Goal: Transaction & Acquisition: Purchase product/service

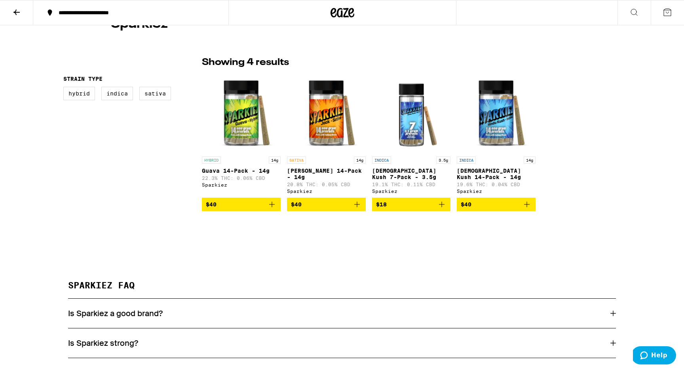
click at [236, 204] on span "$40" at bounding box center [241, 205] width 71 height 10
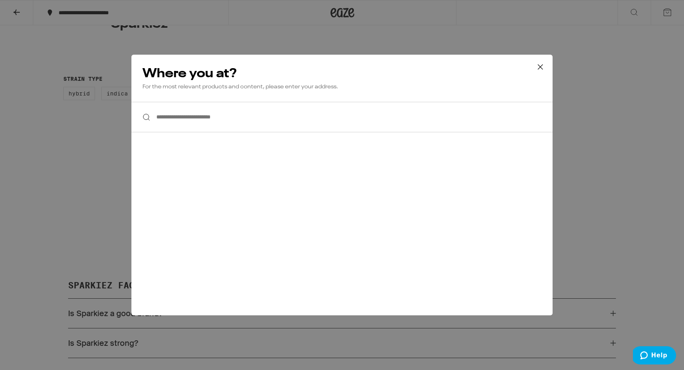
click at [223, 128] on input "**********" at bounding box center [341, 117] width 421 height 30
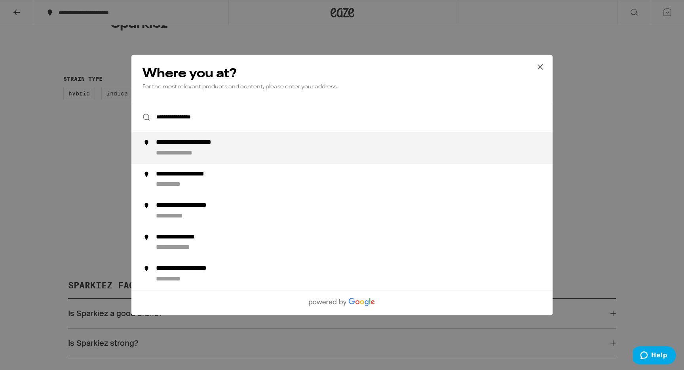
click at [236, 147] on div "**********" at bounding box center [203, 143] width 94 height 8
type input "**********"
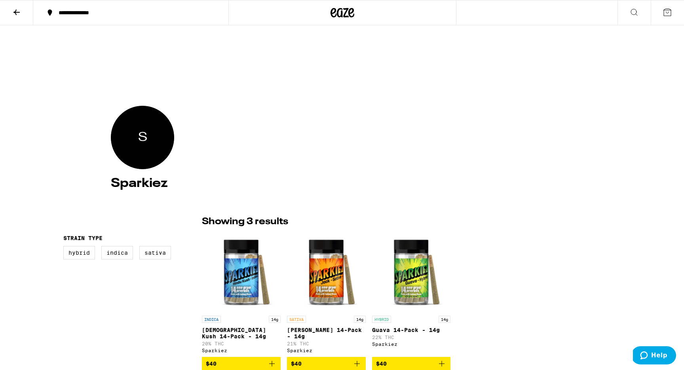
click at [669, 14] on icon at bounding box center [668, 13] width 10 height 10
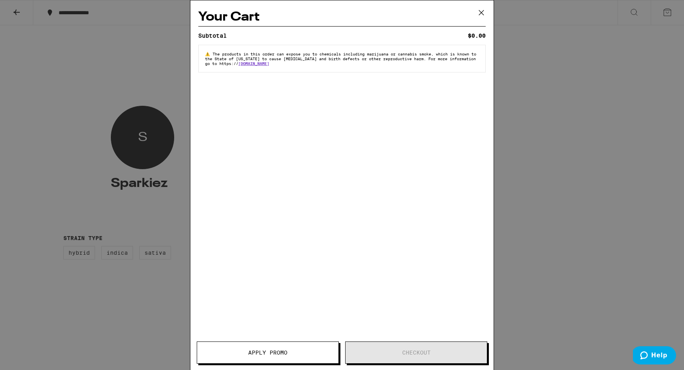
click at [566, 112] on div "Your Cart Subtotal $0.00 ⚠️ The products in this order can expose you to chemic…" at bounding box center [342, 185] width 684 height 370
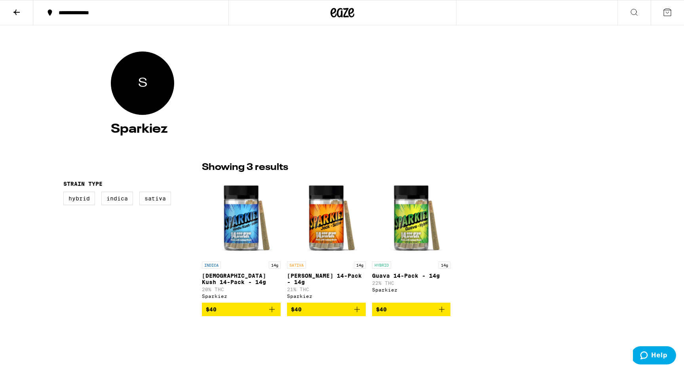
scroll to position [59, 0]
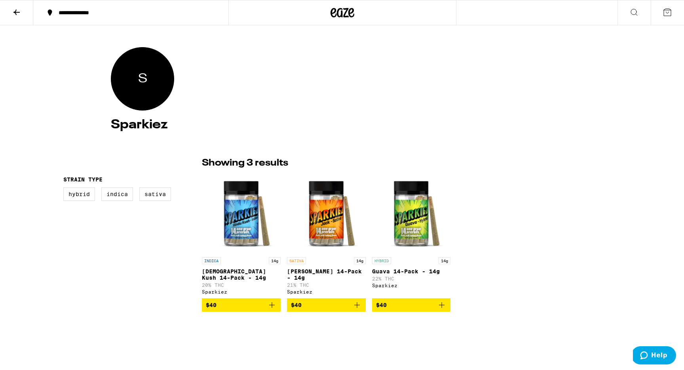
click at [448, 307] on button "$40" at bounding box center [411, 304] width 79 height 13
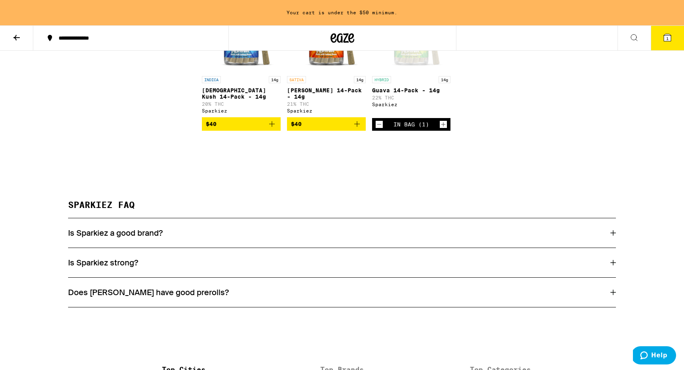
scroll to position [280, 0]
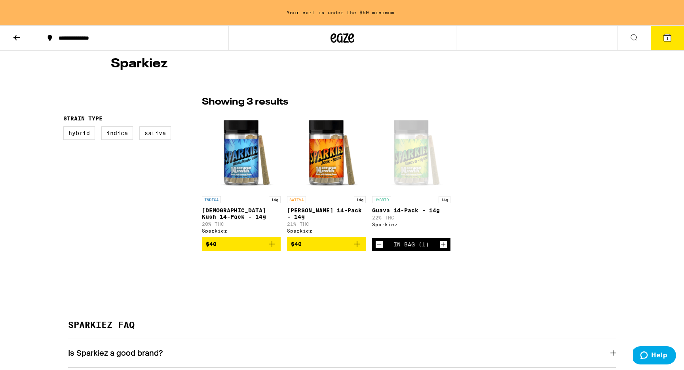
click at [443, 247] on icon "Increment" at bounding box center [443, 245] width 7 height 10
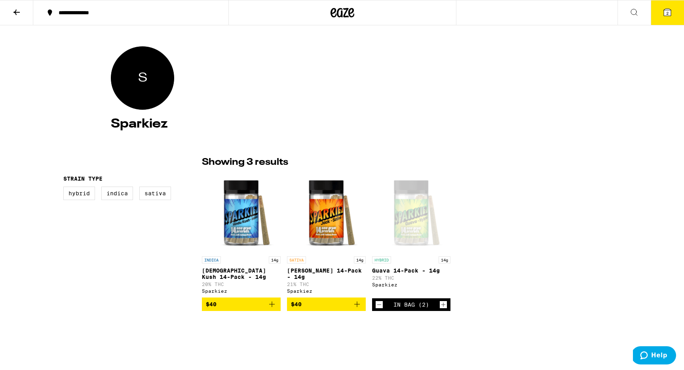
scroll to position [0, 0]
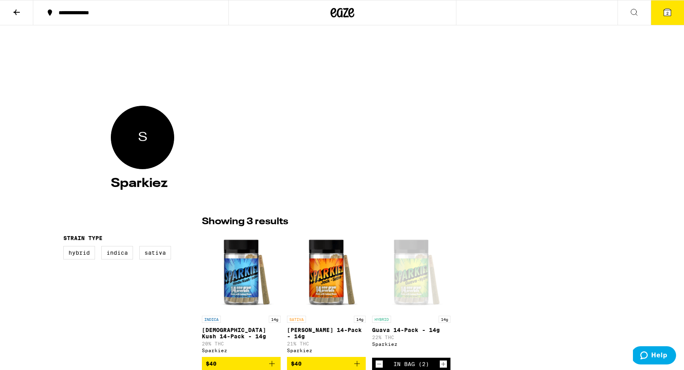
click at [665, 16] on icon at bounding box center [668, 13] width 10 height 10
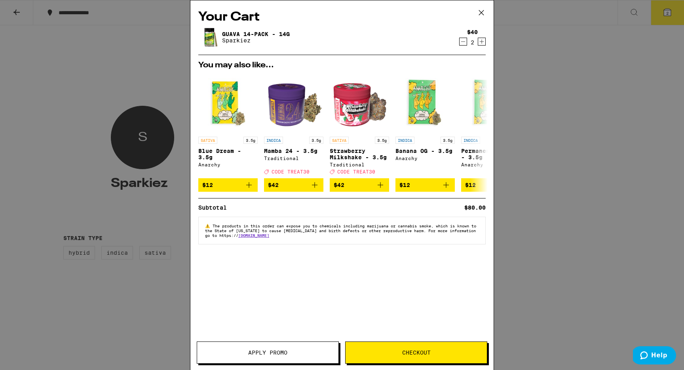
click at [405, 357] on button "Checkout" at bounding box center [416, 352] width 142 height 22
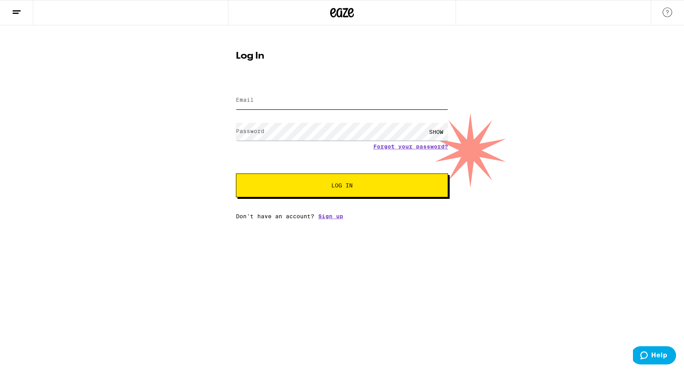
click at [309, 99] on input "Email" at bounding box center [342, 100] width 212 height 18
type input "shilstonearts@gmail.com"
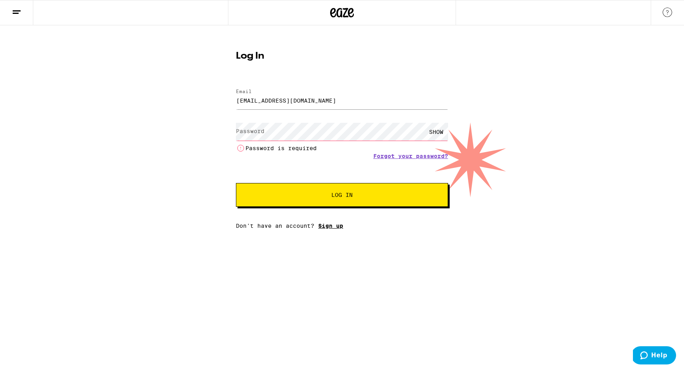
click at [327, 219] on div "Email Email shilstonearts@gmail.com Password Password SHOW Password is required…" at bounding box center [342, 155] width 212 height 148
click at [327, 229] on link "Sign up" at bounding box center [330, 226] width 25 height 6
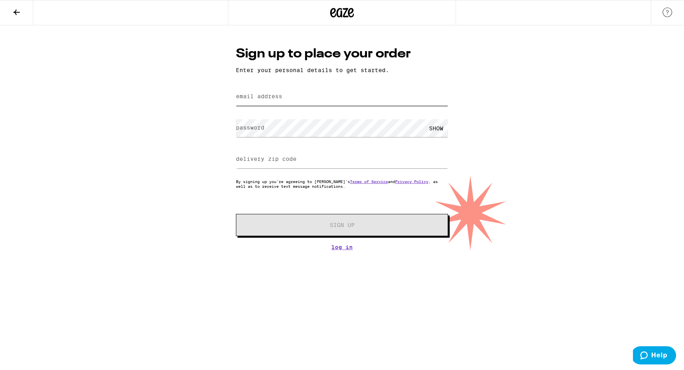
click at [298, 101] on input "email address" at bounding box center [342, 97] width 212 height 18
type input "shilstonearts@gmail.com"
click at [303, 167] on input "20910" at bounding box center [342, 159] width 212 height 18
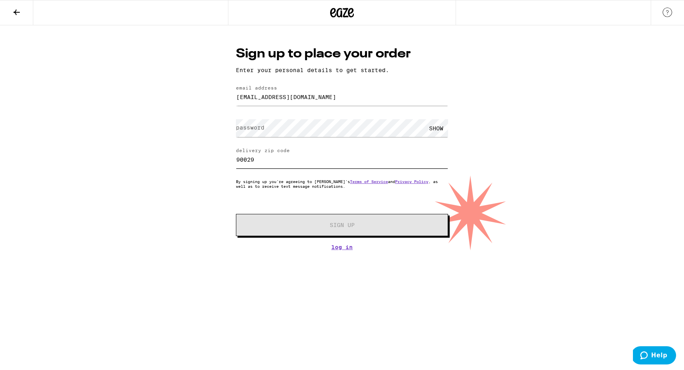
type input "90029"
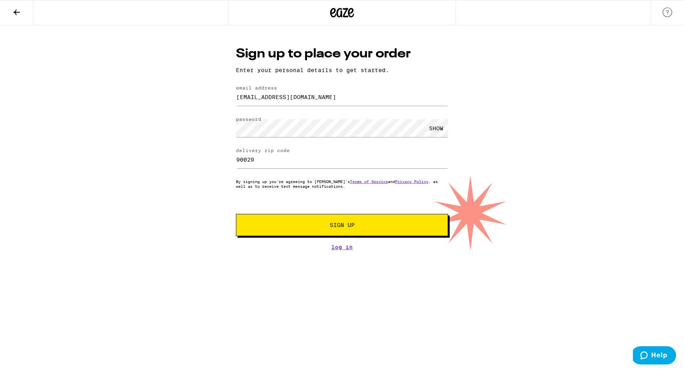
click at [435, 122] on div "SHOW" at bounding box center [436, 128] width 24 height 18
click at [435, 124] on div "HIDE" at bounding box center [436, 128] width 24 height 18
click at [346, 224] on span "Sign Up" at bounding box center [342, 225] width 25 height 6
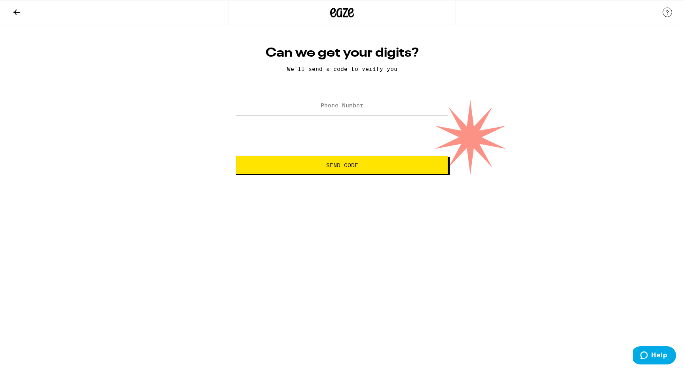
click at [285, 100] on input "Phone Number" at bounding box center [342, 106] width 212 height 18
type input "(914) 815-0407"
click at [359, 161] on button "Send Code" at bounding box center [342, 165] width 212 height 19
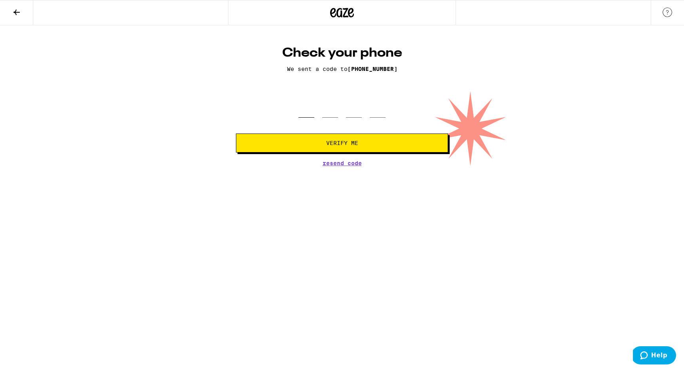
click at [304, 107] on input "tel" at bounding box center [307, 105] width 16 height 23
click at [330, 165] on span "Resend Code" at bounding box center [342, 163] width 39 height 6
click at [307, 101] on input "tel" at bounding box center [307, 105] width 16 height 23
click at [329, 51] on h1 "Check your phone" at bounding box center [342, 53] width 212 height 16
click at [21, 13] on icon at bounding box center [17, 13] width 10 height 10
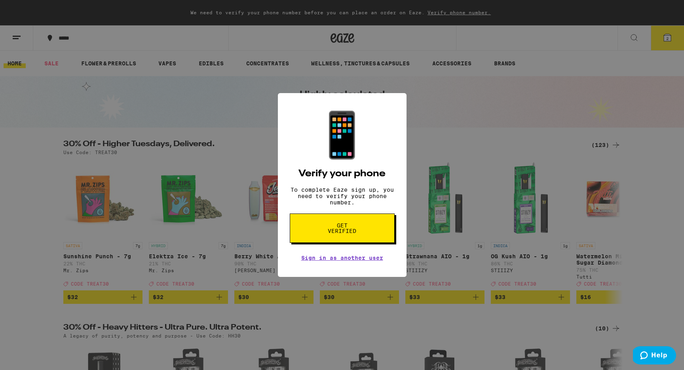
click at [358, 234] on span "Get verified" at bounding box center [342, 228] width 41 height 11
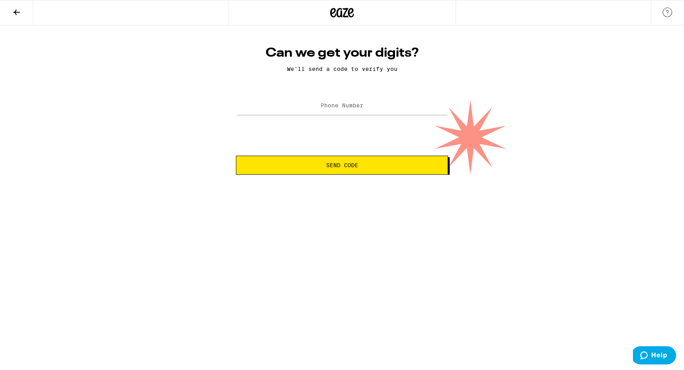
click at [325, 107] on label "Phone Number" at bounding box center [342, 105] width 43 height 6
type input "(914) 815-0407"
click at [236, 156] on button "Send Code" at bounding box center [342, 165] width 212 height 19
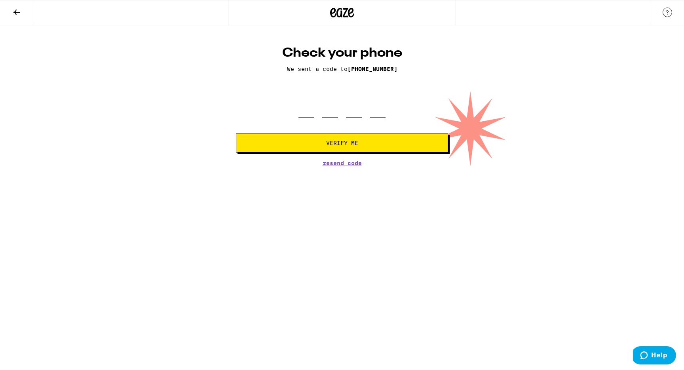
click at [349, 166] on html "Check your phone We sent a code to (914) 815-0407 Verify Me Resend Code Can we …" at bounding box center [342, 83] width 684 height 166
click at [662, 358] on span "Help" at bounding box center [659, 355] width 16 height 7
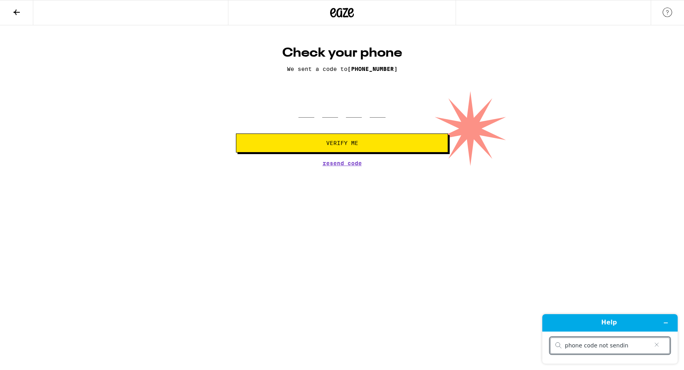
type input "phone code not sending"
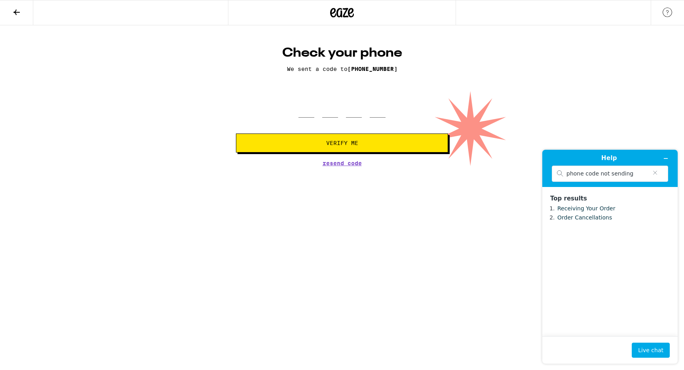
click at [341, 160] on div "Check your phone We sent a code to (914) 815-0407 Verify Me Resend Code" at bounding box center [342, 105] width 228 height 121
click at [341, 163] on span "Resend Code" at bounding box center [342, 163] width 39 height 6
click at [466, 127] on div "Check your phone We sent a code to (914) 815-0407 Verify Me Resend Code" at bounding box center [342, 95] width 684 height 141
click at [342, 70] on p "We sent a code to (914) 815-0407" at bounding box center [342, 69] width 212 height 6
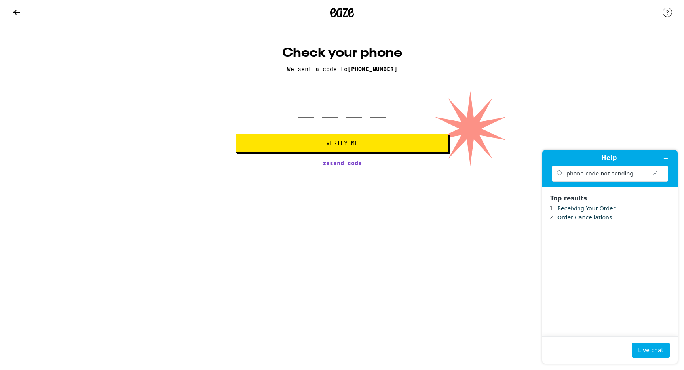
click at [356, 47] on h1 "Check your phone" at bounding box center [342, 53] width 212 height 16
click at [303, 111] on input "tel" at bounding box center [307, 105] width 16 height 23
type input "1"
type input "4"
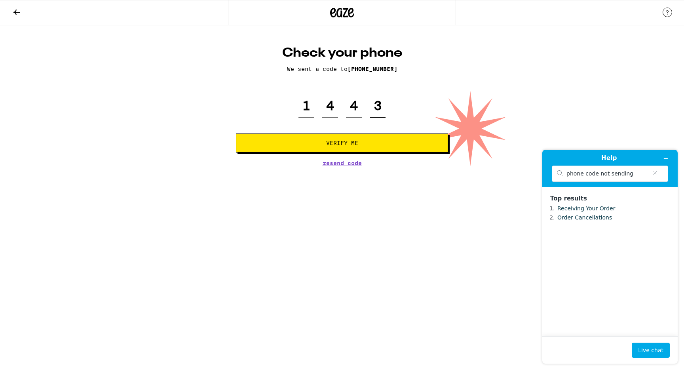
type input "3"
click at [359, 137] on button "Verify Me" at bounding box center [342, 142] width 212 height 19
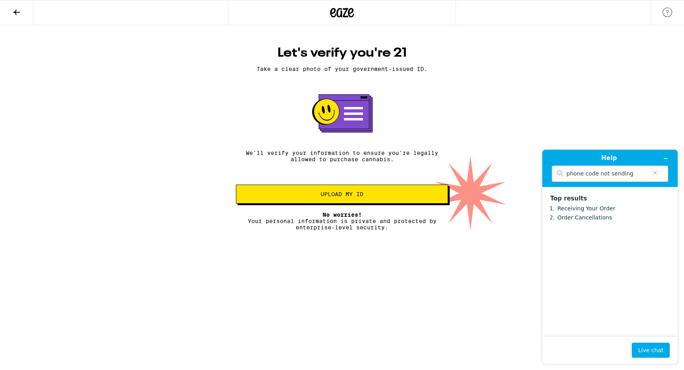
click at [366, 196] on span "Upload my ID" at bounding box center [342, 194] width 199 height 6
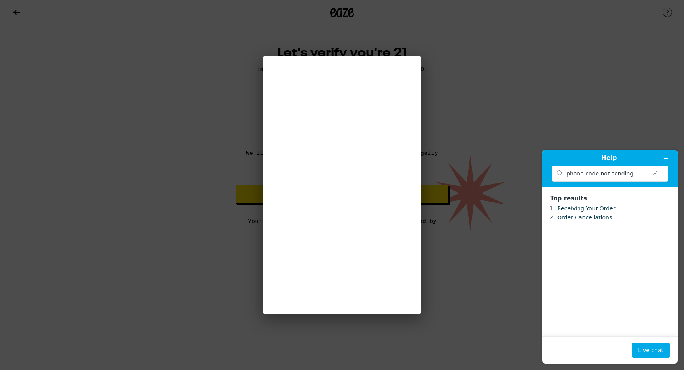
click at [455, 186] on div at bounding box center [342, 185] width 684 height 370
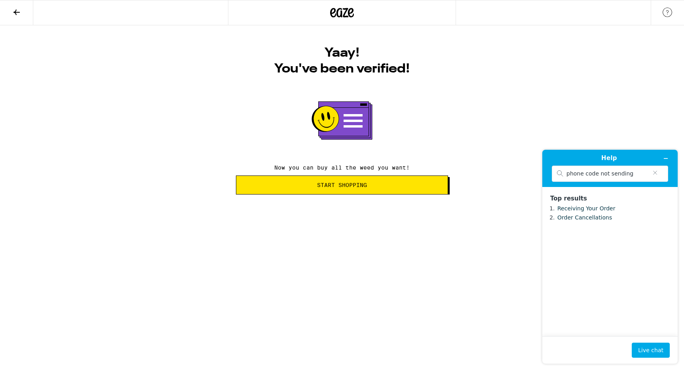
click at [340, 185] on span "Start Shopping" at bounding box center [342, 185] width 50 height 6
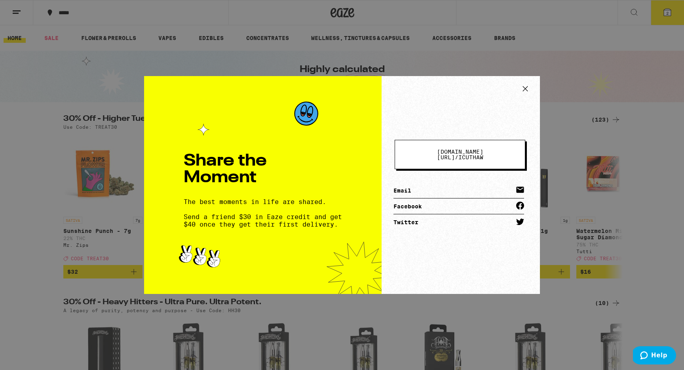
click at [525, 88] on icon at bounding box center [526, 89] width 12 height 12
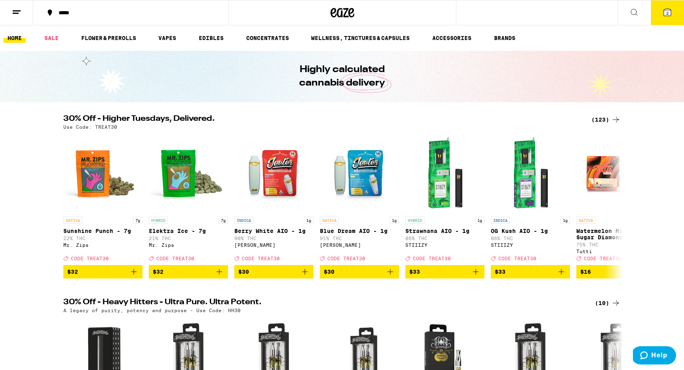
click at [672, 10] on button "2" at bounding box center [667, 12] width 33 height 25
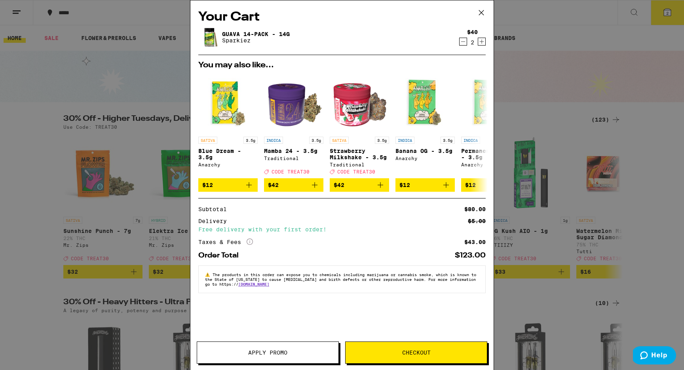
click at [252, 245] on icon "More Info" at bounding box center [250, 241] width 6 height 6
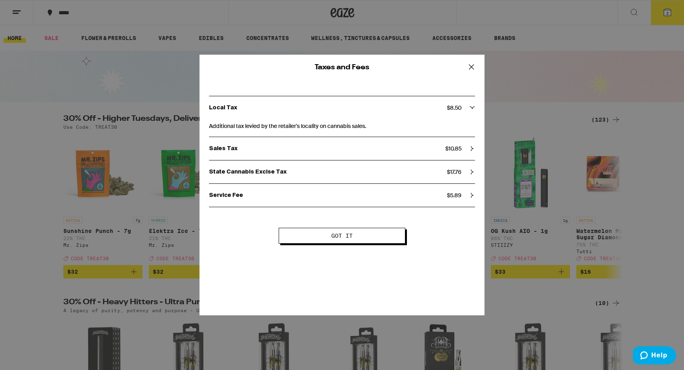
click at [328, 250] on div "Taxes and Fees Local Tax $ 8.50 Additional tax levied by the retailer's localit…" at bounding box center [342, 185] width 285 height 261
click at [333, 234] on span "Got it" at bounding box center [341, 236] width 21 height 6
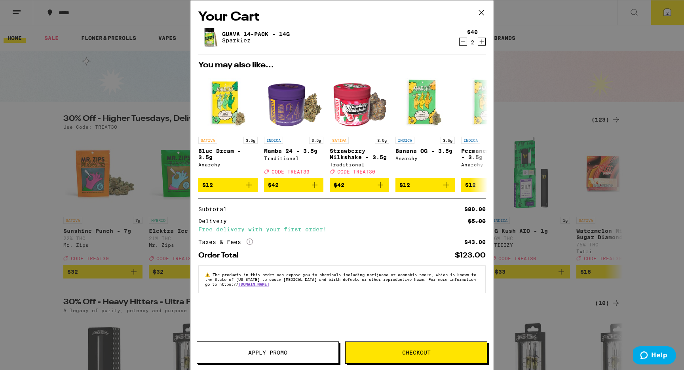
click at [403, 348] on button "Checkout" at bounding box center [416, 352] width 142 height 22
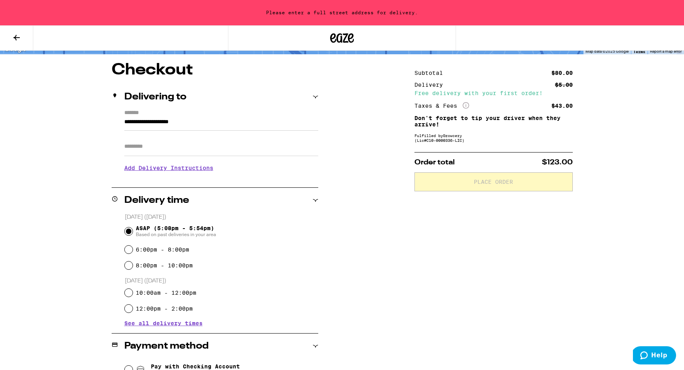
scroll to position [59, 0]
click at [183, 124] on input "**********" at bounding box center [221, 123] width 194 height 13
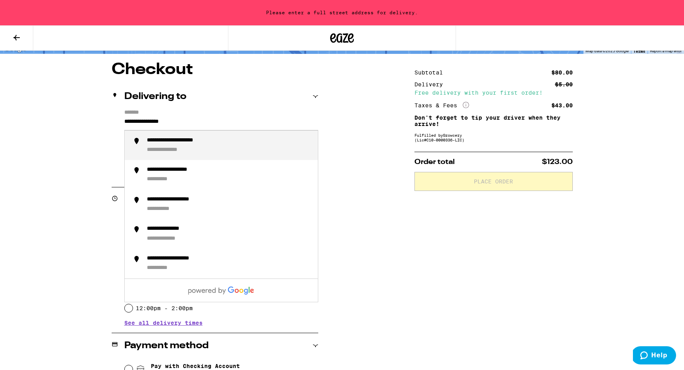
click at [183, 141] on div "**********" at bounding box center [188, 141] width 82 height 8
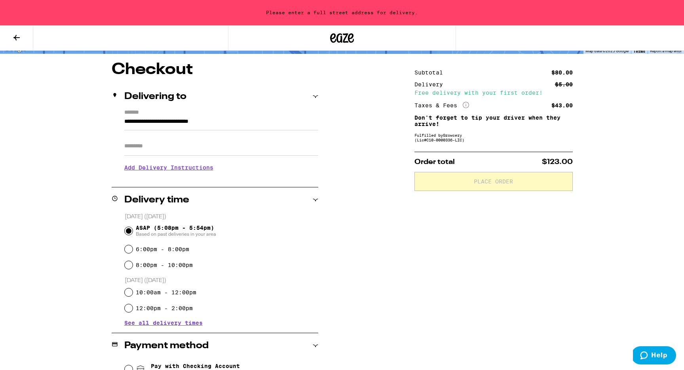
scroll to position [34, 0]
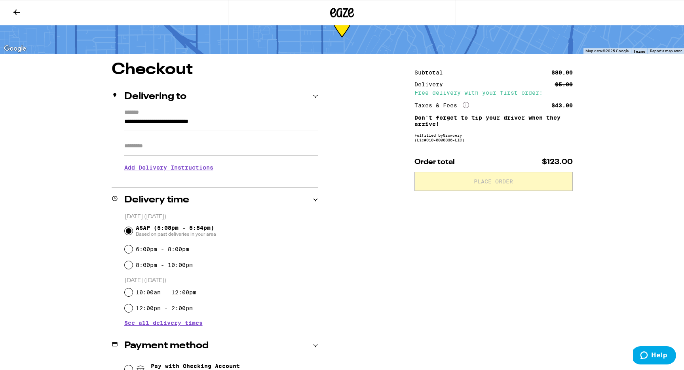
click at [189, 150] on input "Apt/Suite" at bounding box center [221, 146] width 194 height 19
click at [243, 118] on input "**********" at bounding box center [221, 123] width 194 height 13
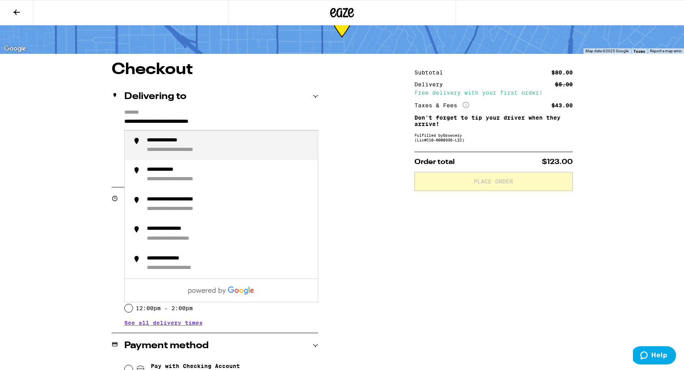
click at [211, 145] on div "**********" at bounding box center [229, 145] width 165 height 17
type input "**********"
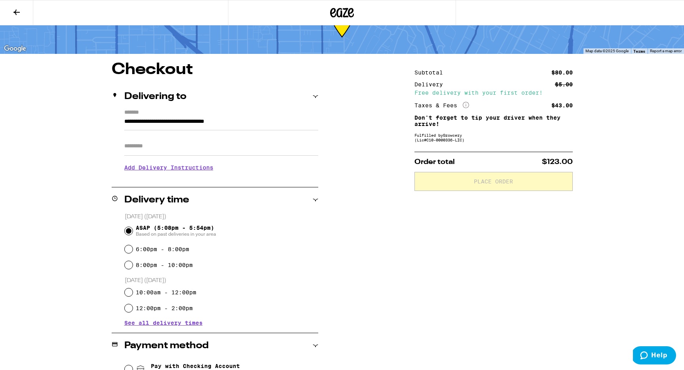
click at [390, 181] on div "**********" at bounding box center [342, 271] width 570 height 418
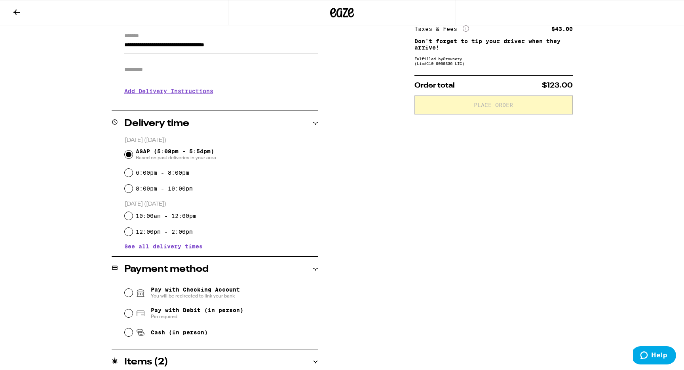
scroll to position [144, 0]
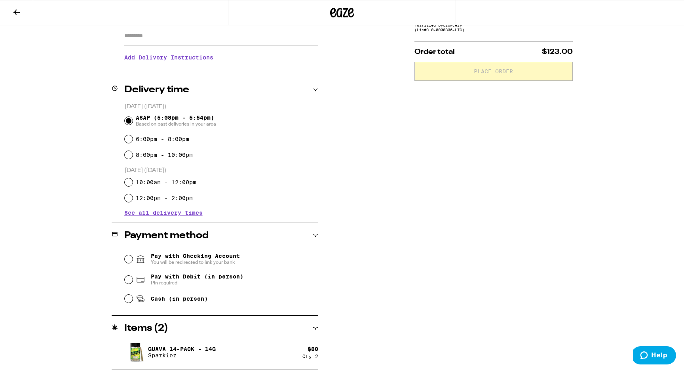
click at [196, 280] on span "Pay with Debit (in person)" at bounding box center [197, 276] width 93 height 6
click at [133, 280] on input "Pay with Debit (in person) Pin required" at bounding box center [129, 280] width 8 height 8
radio input "true"
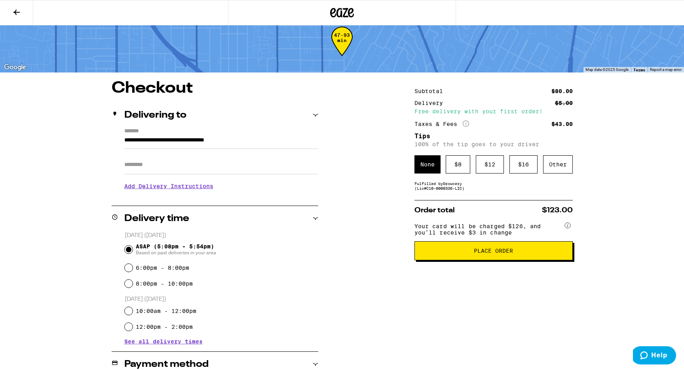
scroll to position [17, 0]
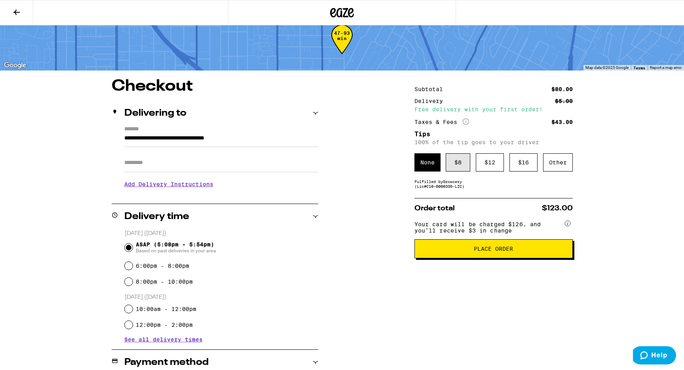
click at [457, 168] on div "$ 8" at bounding box center [458, 162] width 25 height 18
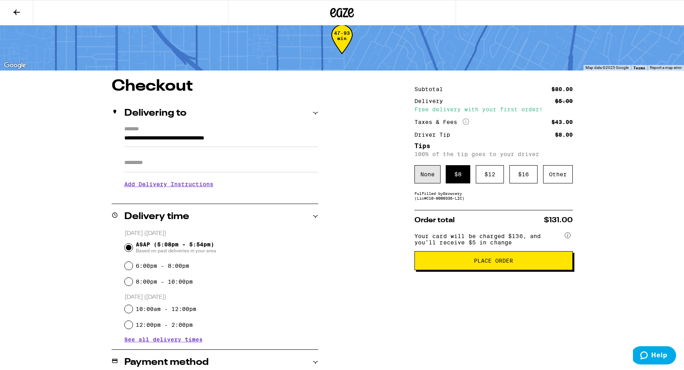
click at [432, 183] on div "None" at bounding box center [428, 174] width 26 height 18
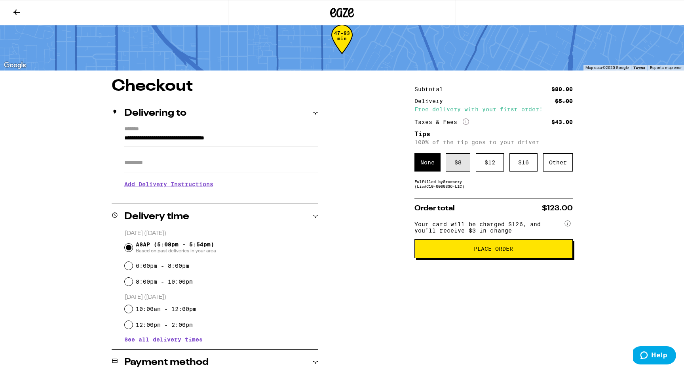
click at [464, 166] on div "$ 8" at bounding box center [458, 162] width 25 height 18
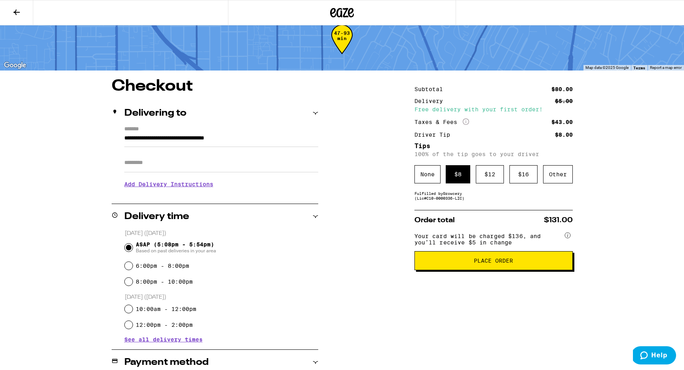
click at [476, 263] on span "Place Order" at bounding box center [493, 261] width 39 height 6
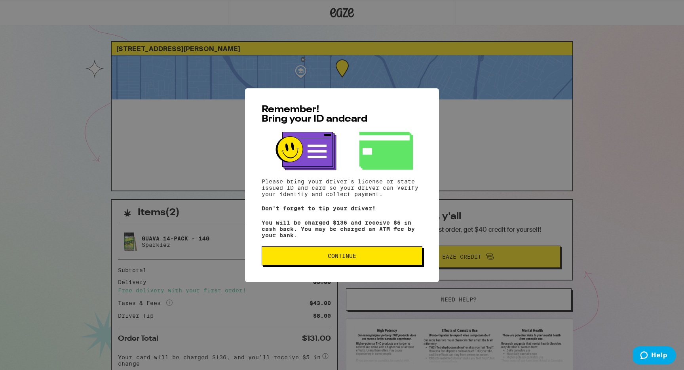
click at [370, 259] on span "Continue" at bounding box center [341, 256] width 147 height 6
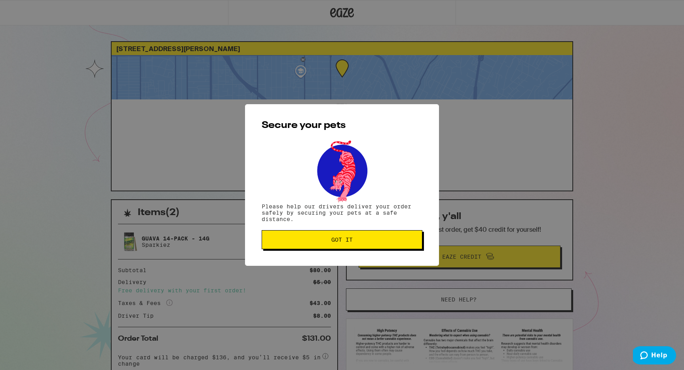
click at [360, 235] on button "Got it" at bounding box center [342, 239] width 161 height 19
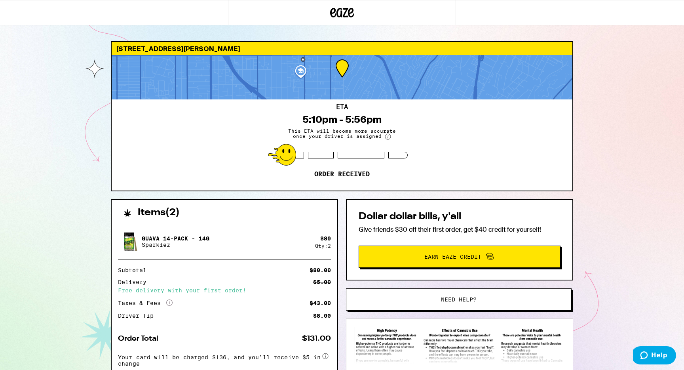
click at [388, 137] on icon at bounding box center [388, 136] width 1 height 3
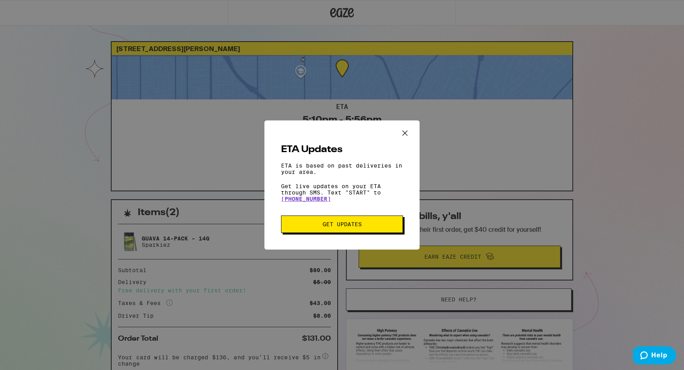
click at [405, 133] on icon "Close ETA information modal" at bounding box center [405, 133] width 12 height 12
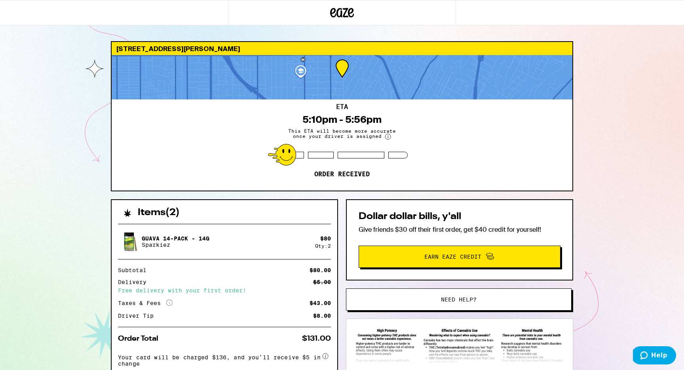
drag, startPoint x: 283, startPoint y: 155, endPoint x: 318, endPoint y: 155, distance: 35.6
click at [320, 155] on div at bounding box center [342, 155] width 131 height 7
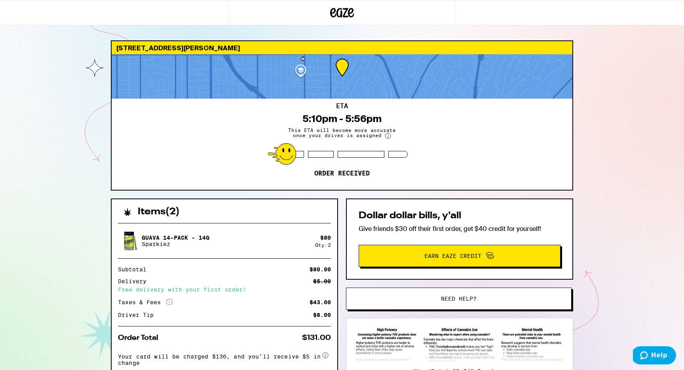
scroll to position [2, 0]
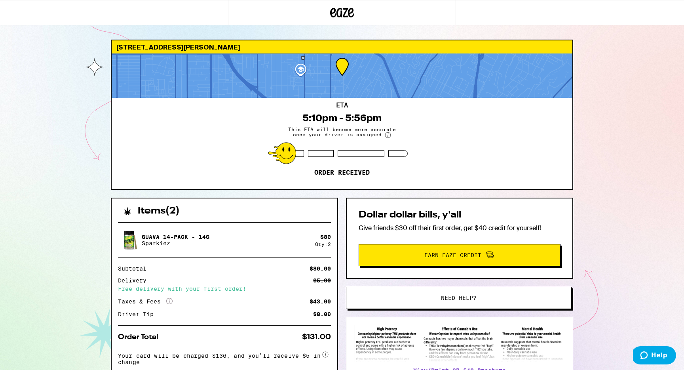
click at [346, 173] on p "Order received" at bounding box center [341, 173] width 55 height 8
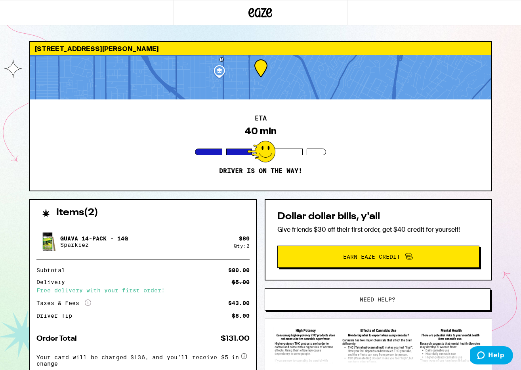
scroll to position [64, 0]
